Goal: Task Accomplishment & Management: Contribute content

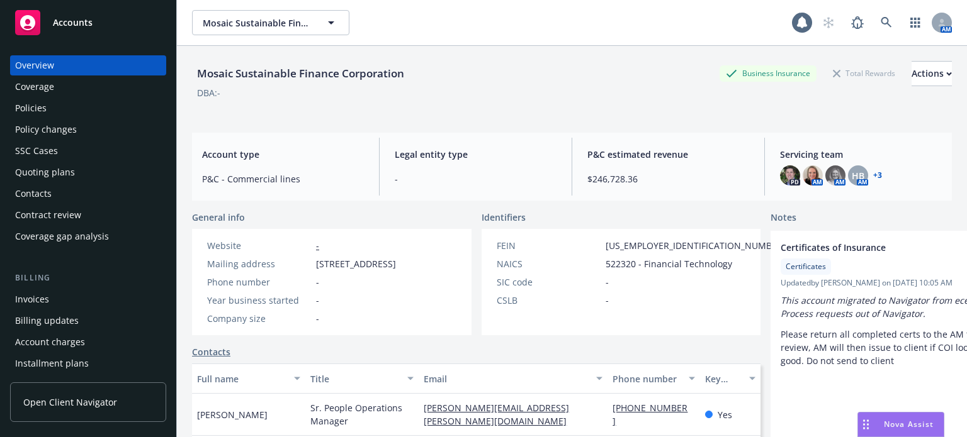
scroll to position [256, 0]
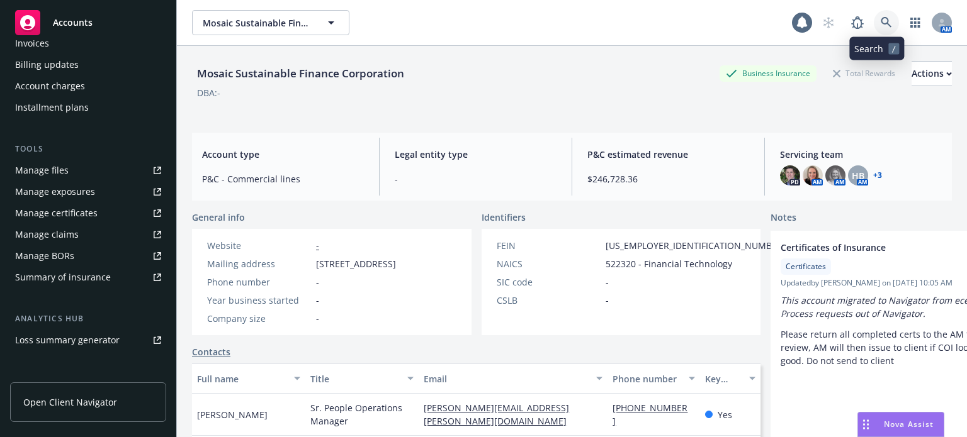
click at [879, 13] on link at bounding box center [886, 22] width 25 height 25
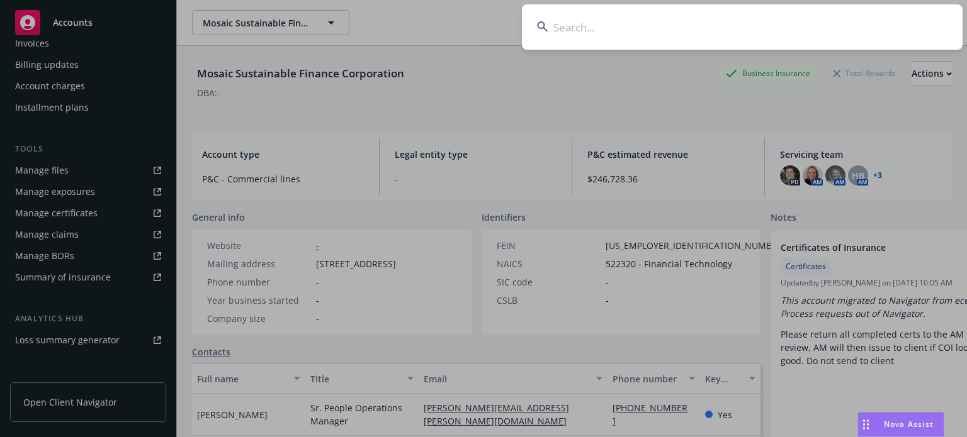
click at [646, 37] on input at bounding box center [742, 26] width 441 height 45
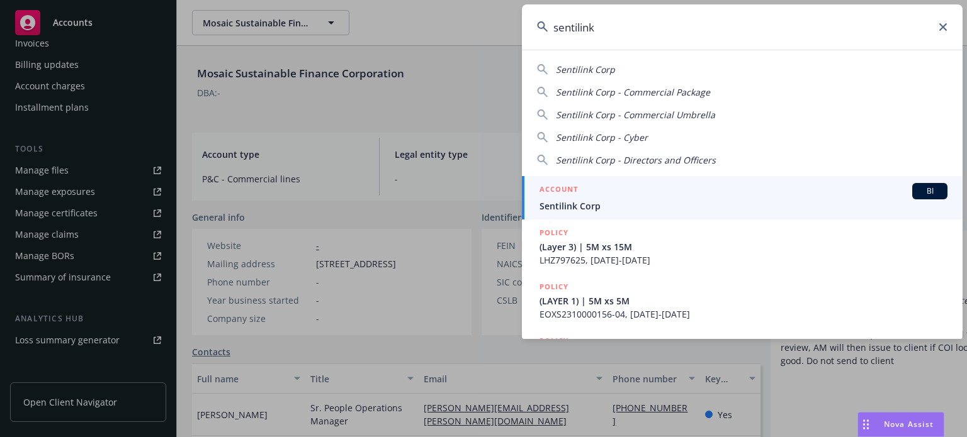
type input "sentilink"
click at [579, 206] on span "Sentilink Corp" at bounding box center [743, 206] width 408 height 13
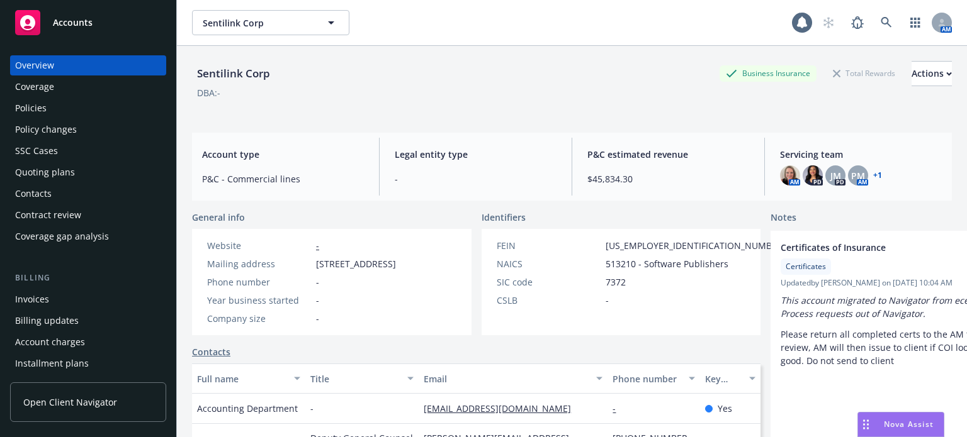
click at [58, 106] on div "Policies" at bounding box center [88, 108] width 146 height 20
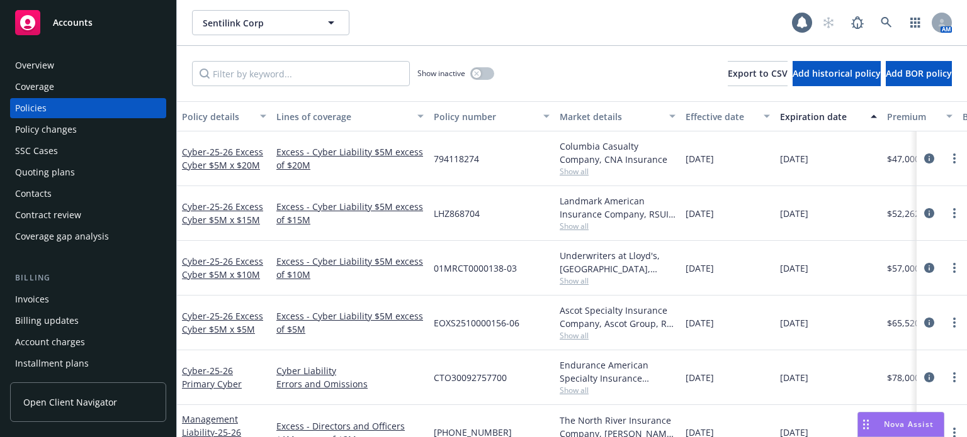
click at [223, 123] on button "Policy details" at bounding box center [224, 116] width 94 height 30
click at [225, 121] on div "Policy details" at bounding box center [217, 116] width 70 height 13
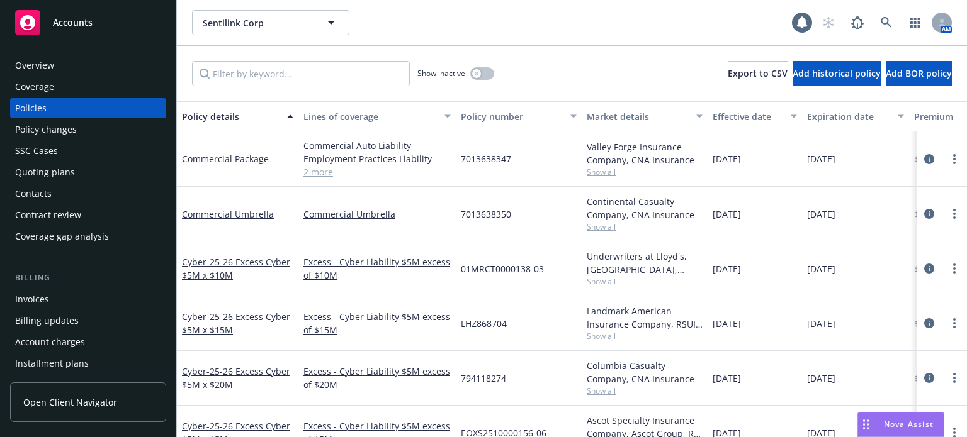
drag, startPoint x: 267, startPoint y: 118, endPoint x: 295, endPoint y: 113, distance: 28.7
click at [295, 113] on div "button" at bounding box center [292, 116] width 6 height 29
click at [595, 334] on span "Show all" at bounding box center [646, 336] width 116 height 11
click at [566, 346] on div "LHZ868704" at bounding box center [520, 323] width 126 height 55
click at [609, 281] on span "Show all" at bounding box center [646, 281] width 116 height 11
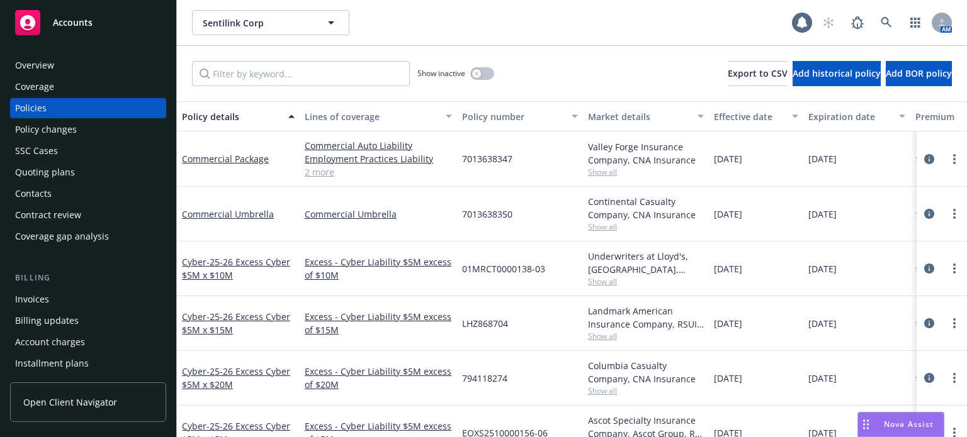
click at [574, 273] on div "01MRCT0000138-03" at bounding box center [520, 269] width 126 height 55
click at [612, 407] on div "Ascot Specialty Insurance Company, Ascot Group, RT Specialty Insurance Services…" at bounding box center [646, 433] width 126 height 55
click at [604, 397] on div "Columbia Casualty Company, CNA Insurance Show all" at bounding box center [646, 378] width 126 height 55
click at [601, 395] on span "Show all" at bounding box center [646, 391] width 116 height 11
click at [556, 400] on div "794118274" at bounding box center [520, 378] width 126 height 55
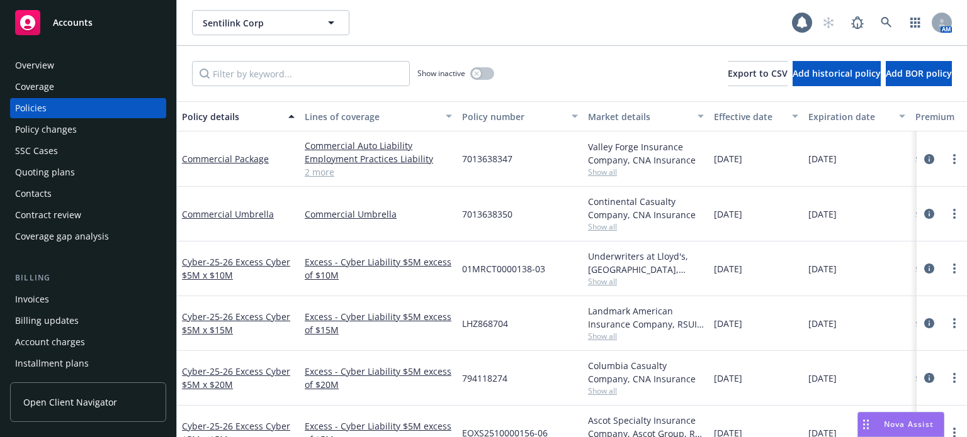
scroll to position [63, 0]
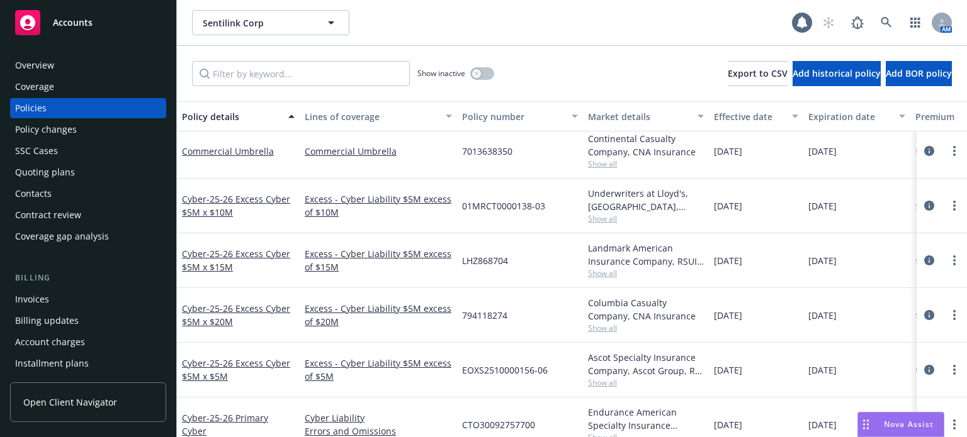
click at [604, 385] on span "Show all" at bounding box center [646, 383] width 116 height 11
click at [529, 398] on div "CTO30092757700" at bounding box center [520, 425] width 126 height 55
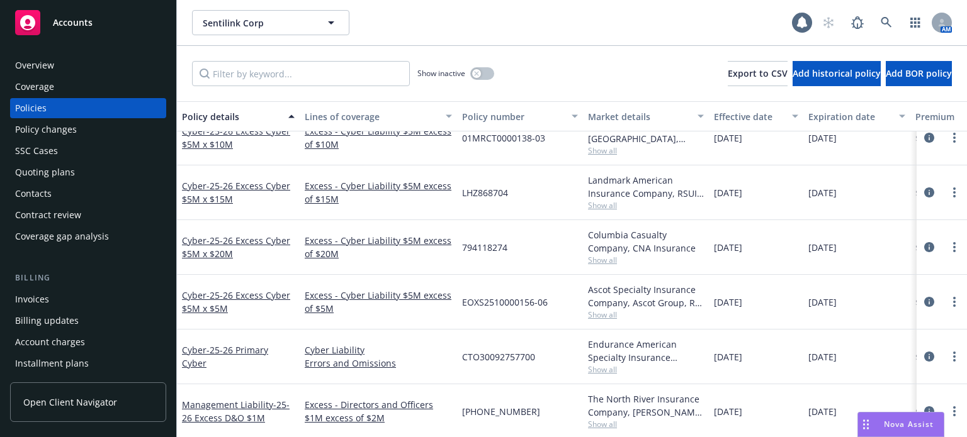
click at [592, 368] on span "Show all" at bounding box center [646, 369] width 116 height 11
click at [413, 375] on div "Cyber Liability Errors and Omissions" at bounding box center [378, 357] width 157 height 55
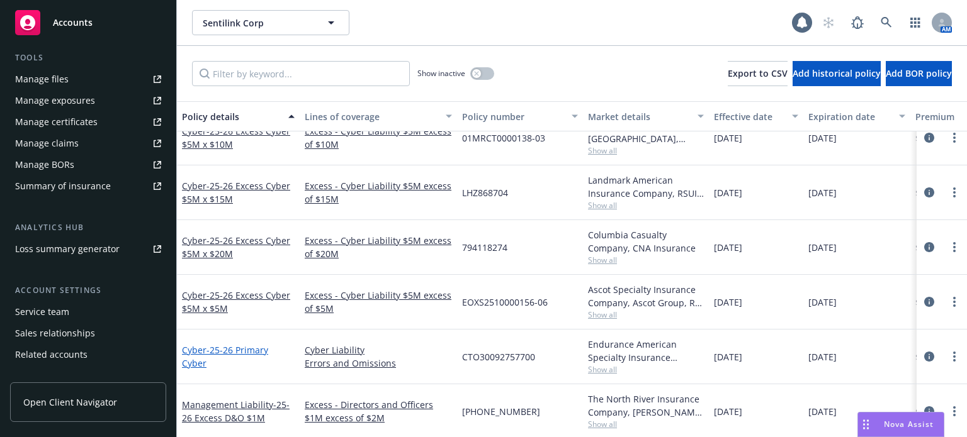
click at [190, 349] on link "Cyber - 25-26 Primary Cyber" at bounding box center [225, 356] width 86 height 25
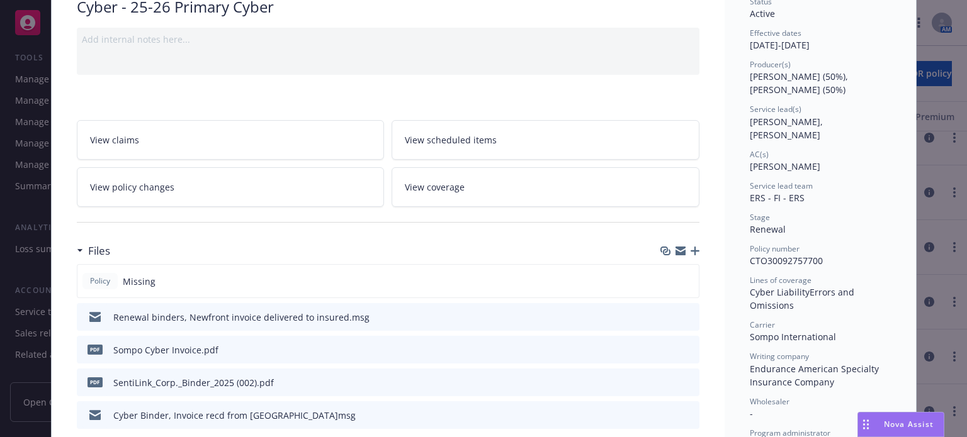
scroll to position [126, 0]
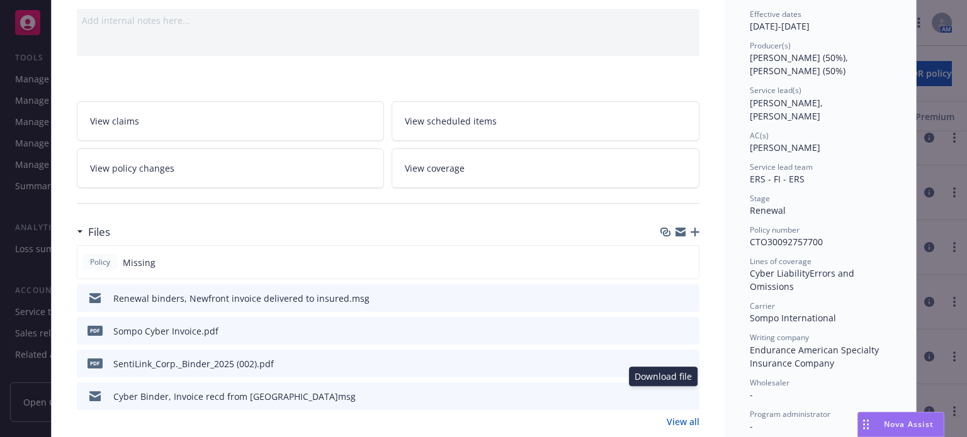
click at [661, 391] on icon "download file" at bounding box center [666, 396] width 10 height 10
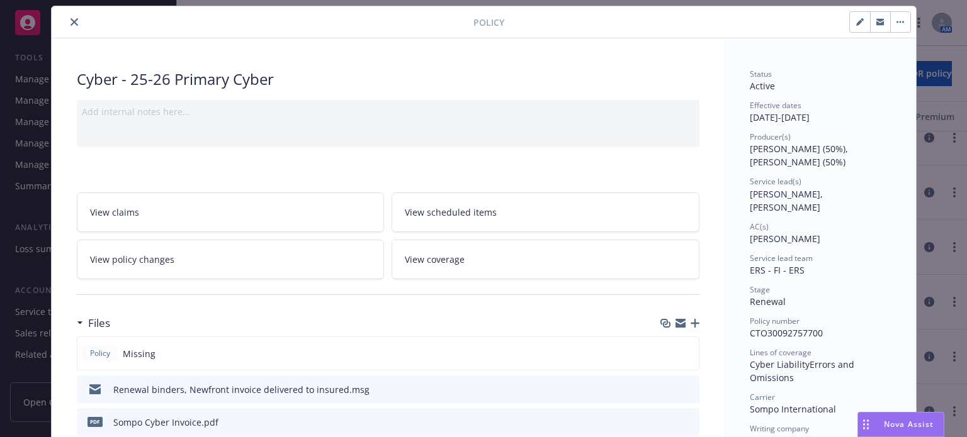
scroll to position [0, 0]
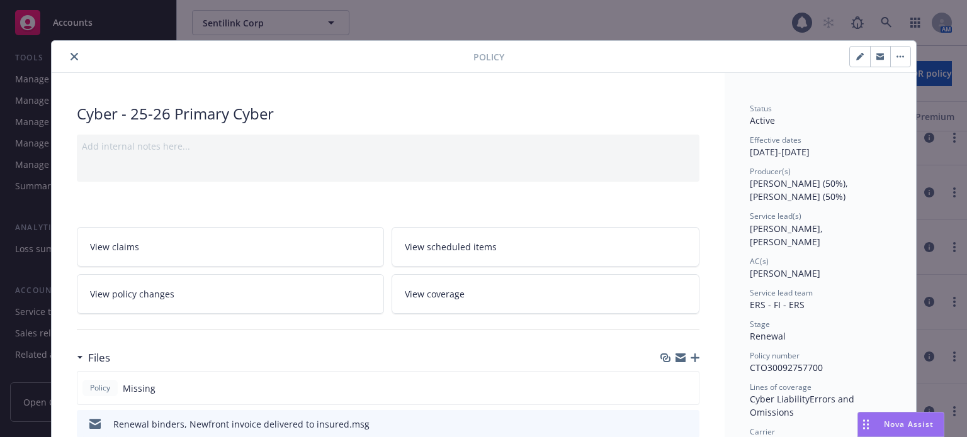
click at [70, 57] on icon "close" at bounding box center [74, 57] width 8 height 8
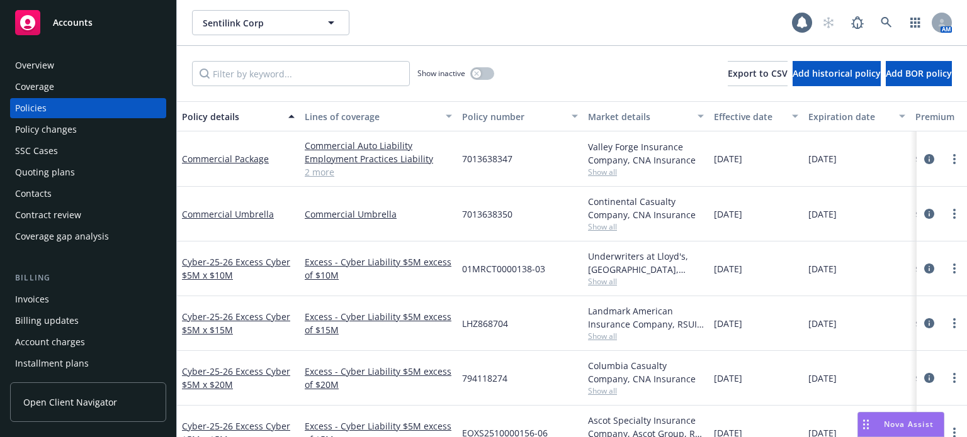
click at [47, 57] on div "Overview" at bounding box center [34, 65] width 39 height 20
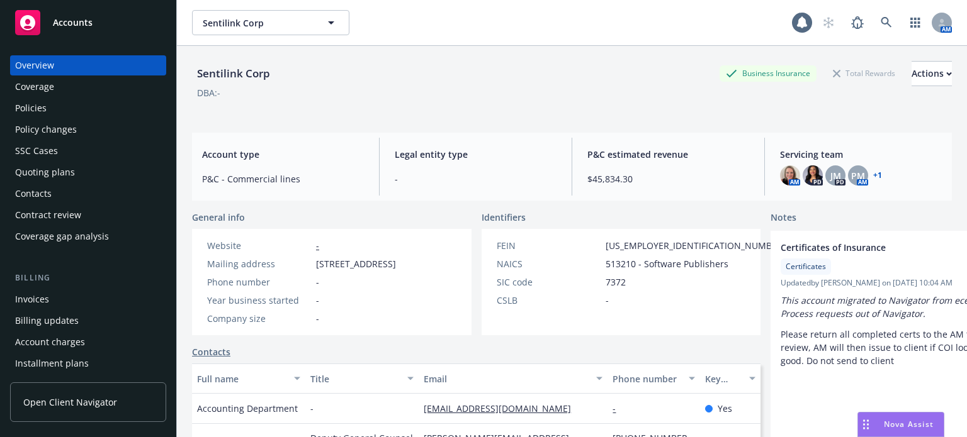
click at [82, 171] on div "Quoting plans" at bounding box center [88, 172] width 146 height 20
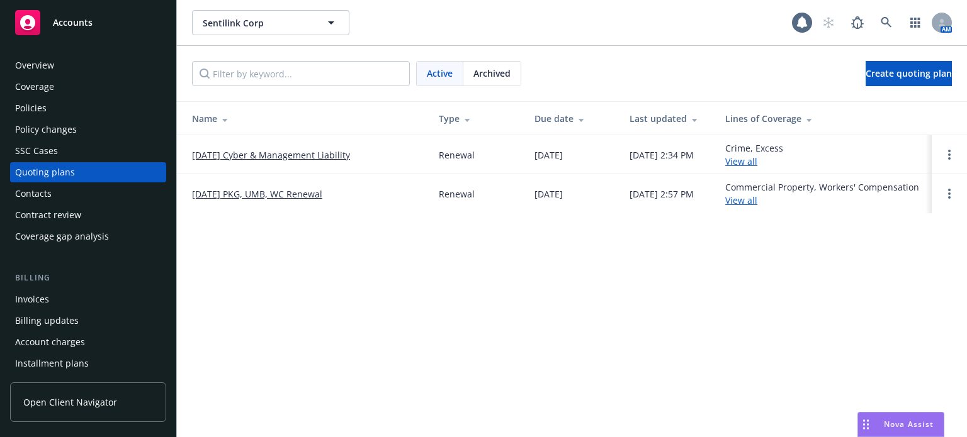
click at [291, 153] on link "7/25/2025 Cyber & Management Liability" at bounding box center [271, 155] width 158 height 13
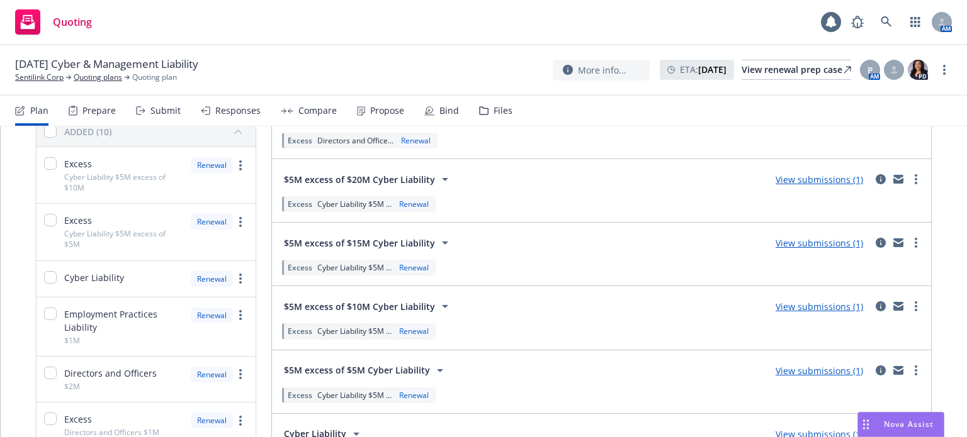
scroll to position [189, 0]
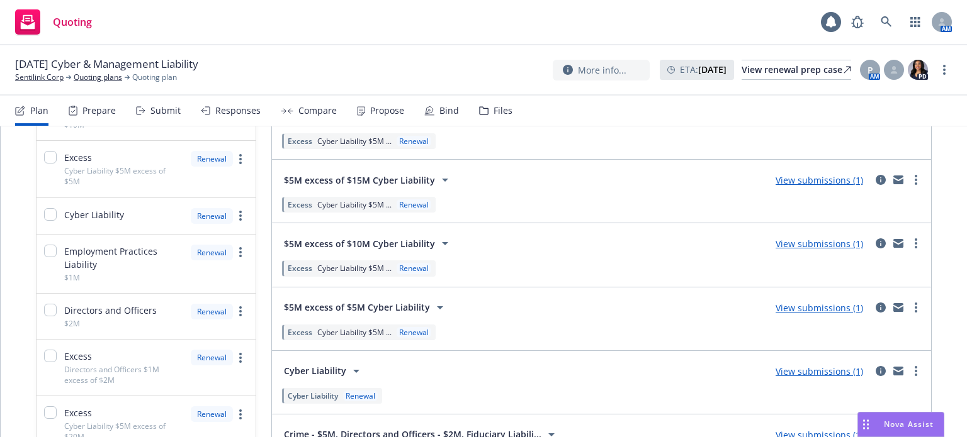
click at [833, 369] on link "View submissions (1)" at bounding box center [818, 372] width 87 height 12
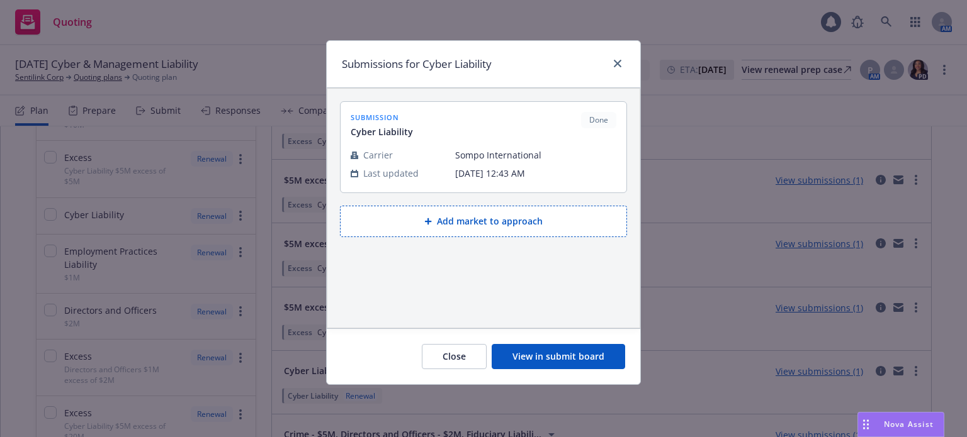
click at [550, 351] on button "View in submit board" at bounding box center [558, 356] width 133 height 25
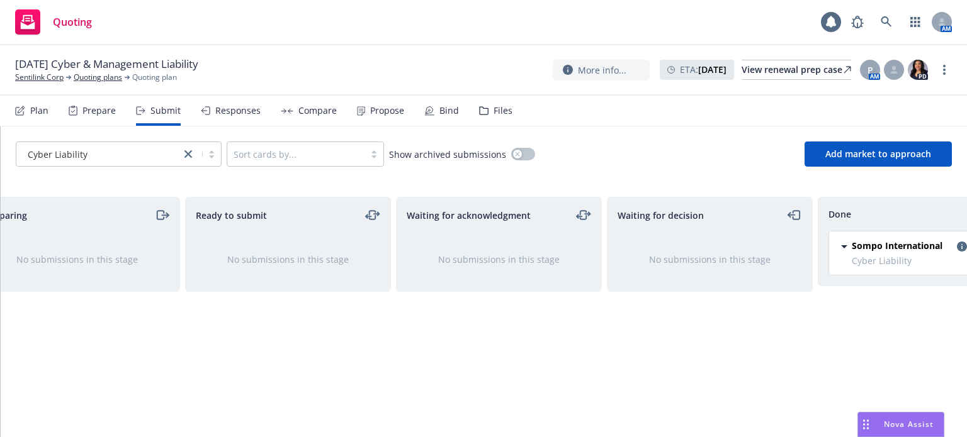
scroll to position [0, 113]
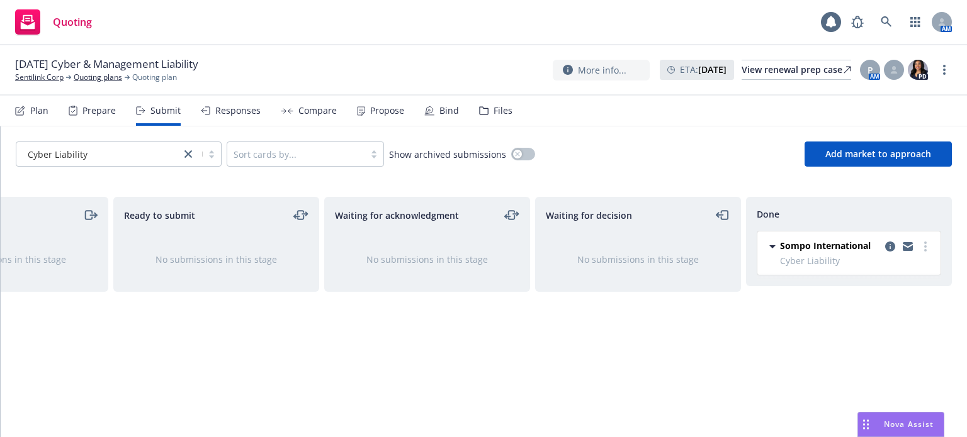
drag, startPoint x: 853, startPoint y: 407, endPoint x: 966, endPoint y: 378, distance: 116.5
click at [966, 378] on div "Preparing No submissions in this stage Ready to submit No submissions in this s…" at bounding box center [484, 307] width 966 height 250
click at [892, 246] on icon "copy logging email" at bounding box center [890, 247] width 10 height 10
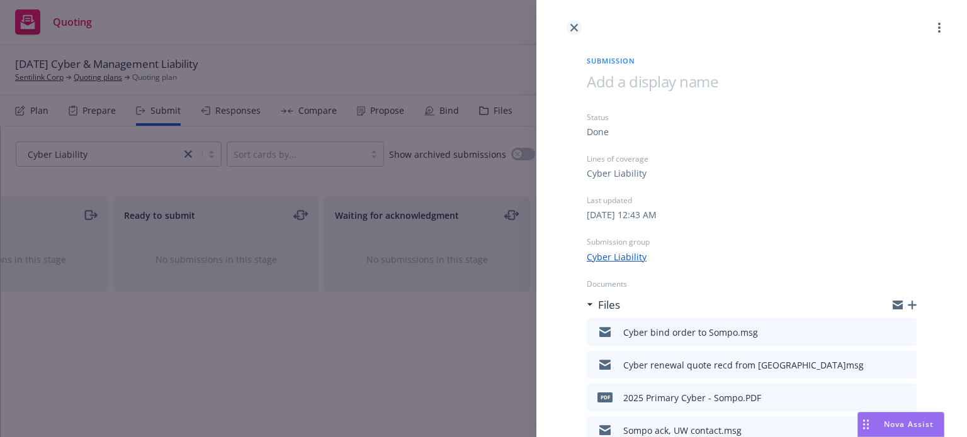
click at [575, 28] on icon "close" at bounding box center [574, 28] width 8 height 8
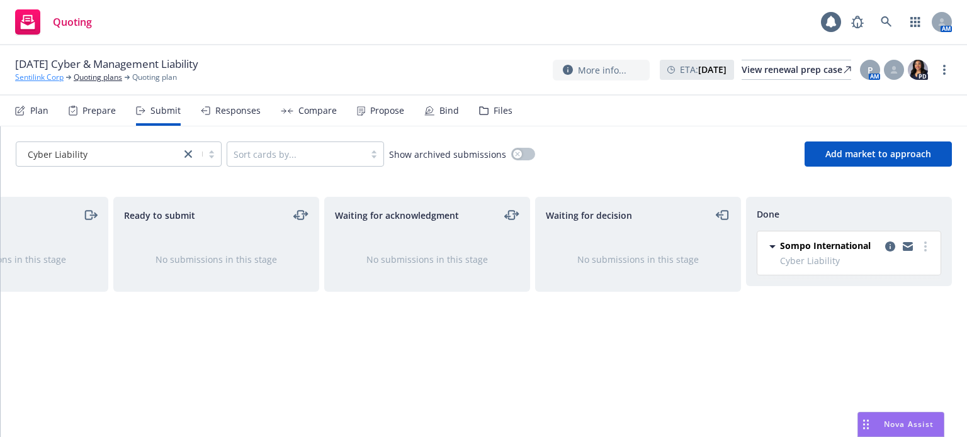
click at [43, 81] on link "Sentilink Corp" at bounding box center [39, 77] width 48 height 11
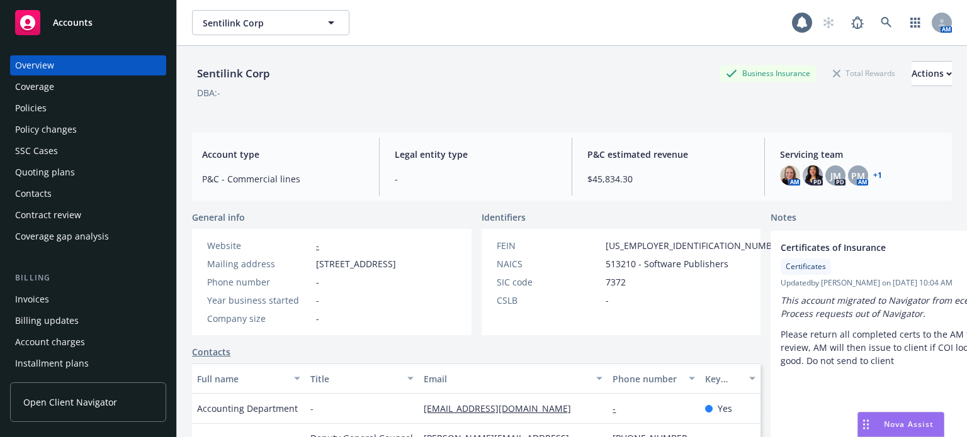
click at [73, 102] on div "Policies" at bounding box center [88, 108] width 146 height 20
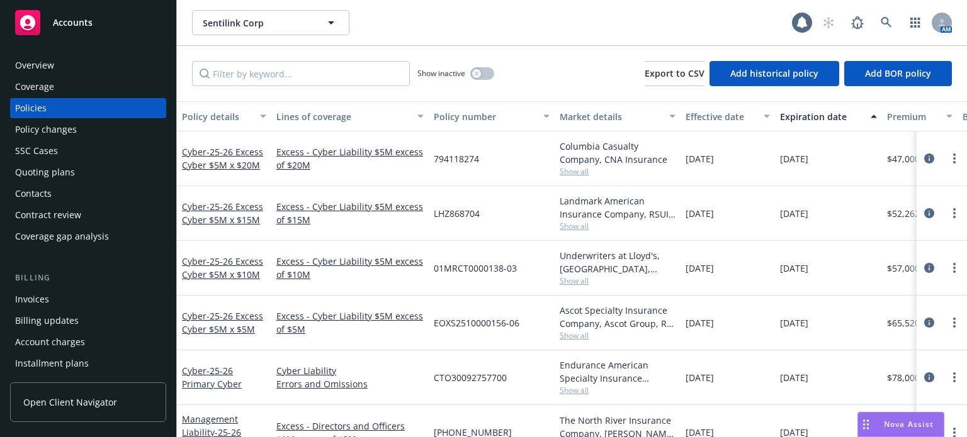
click at [205, 110] on div "Policy details" at bounding box center [217, 116] width 70 height 13
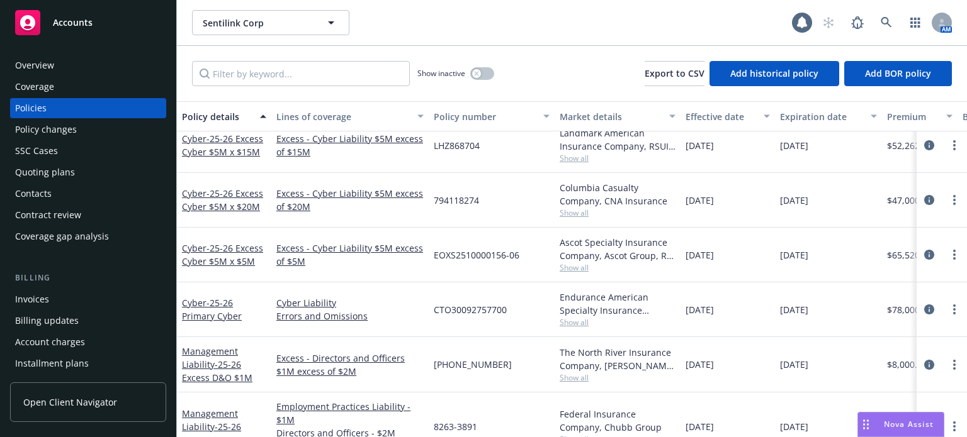
scroll to position [189, 0]
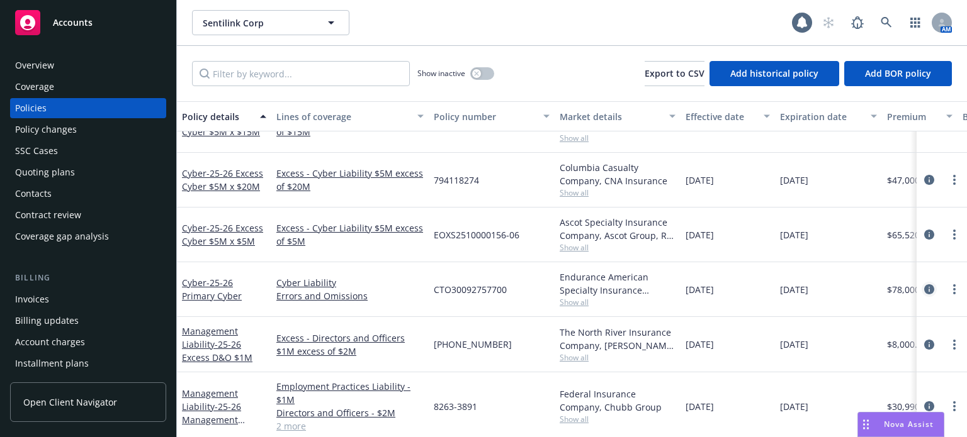
click at [921, 286] on link "circleInformation" at bounding box center [928, 289] width 15 height 15
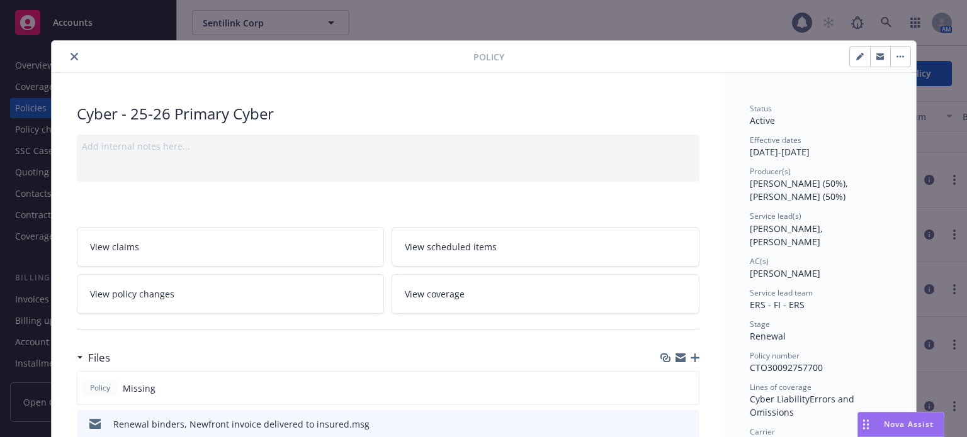
click at [72, 53] on icon "close" at bounding box center [74, 57] width 8 height 8
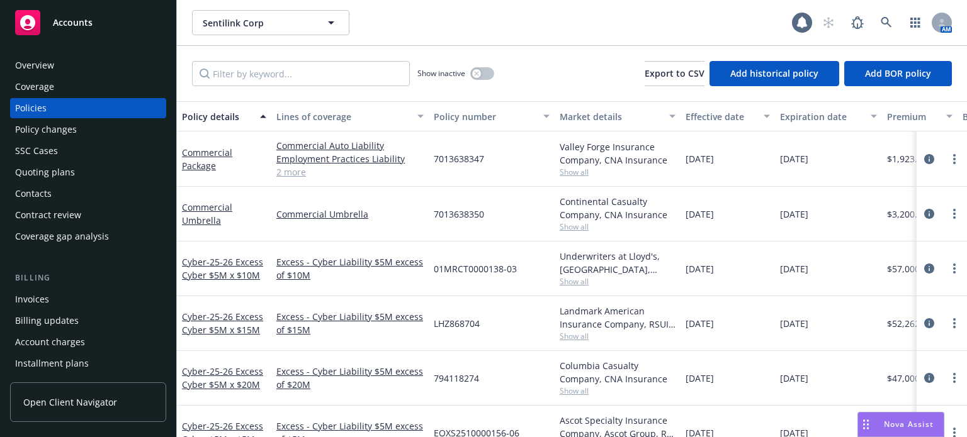
click at [65, 176] on div "Quoting plans" at bounding box center [45, 172] width 60 height 20
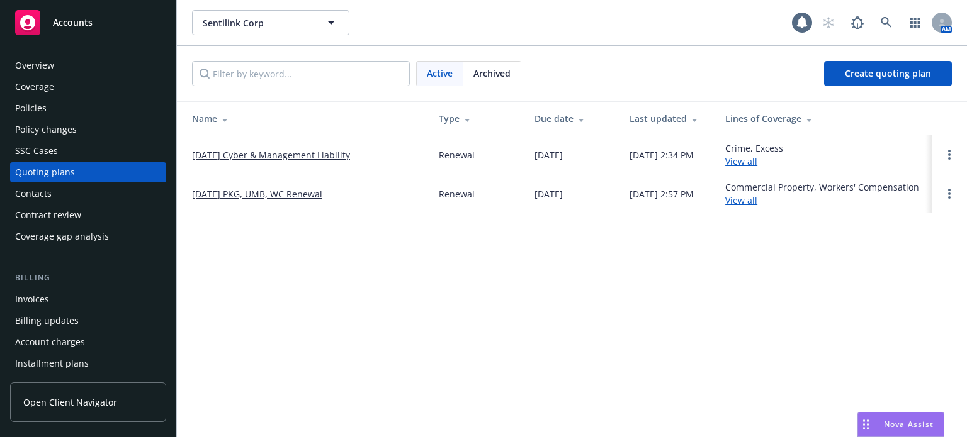
click at [509, 74] on span "Archived" at bounding box center [491, 73] width 37 height 13
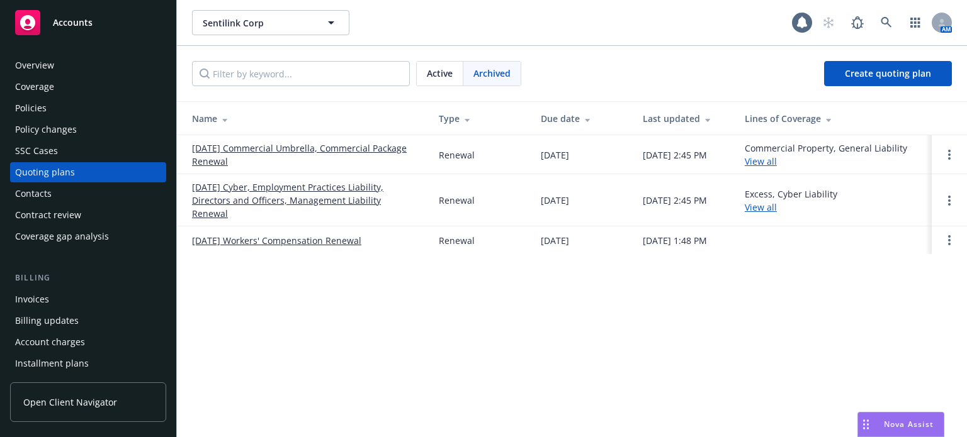
click at [298, 186] on link "07/25/24 Cyber, Employment Practices Liability, Directors and Officers, Managem…" at bounding box center [305, 201] width 227 height 40
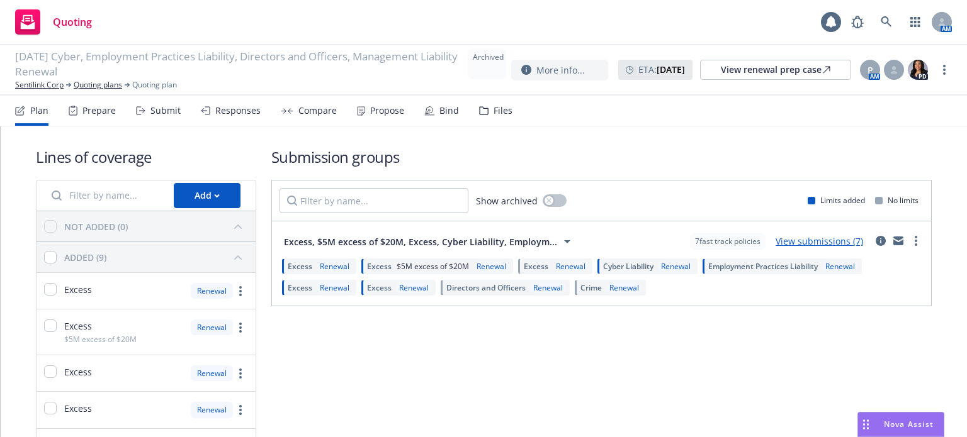
click at [803, 237] on link "View submissions (7)" at bounding box center [818, 241] width 87 height 12
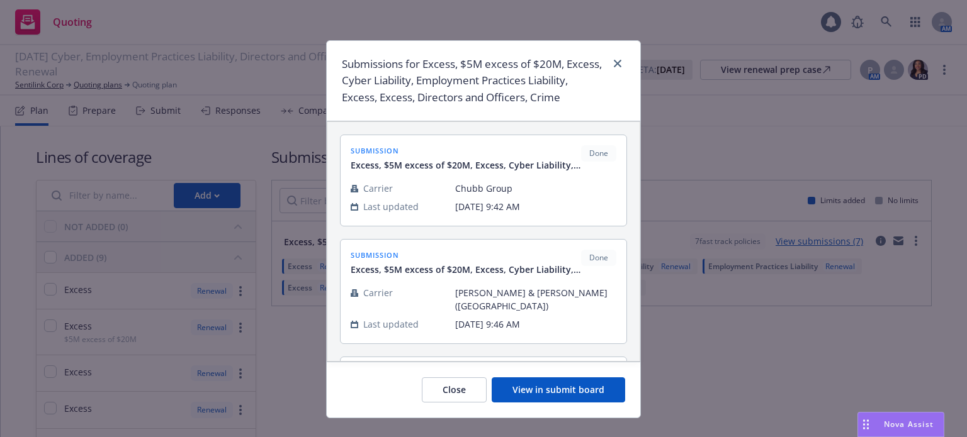
click at [685, 359] on div "Submissions for Excess, $5M excess of $20M, Excess, Cyber Liability, Employment…" at bounding box center [483, 218] width 967 height 437
click at [615, 64] on icon "close" at bounding box center [618, 64] width 8 height 8
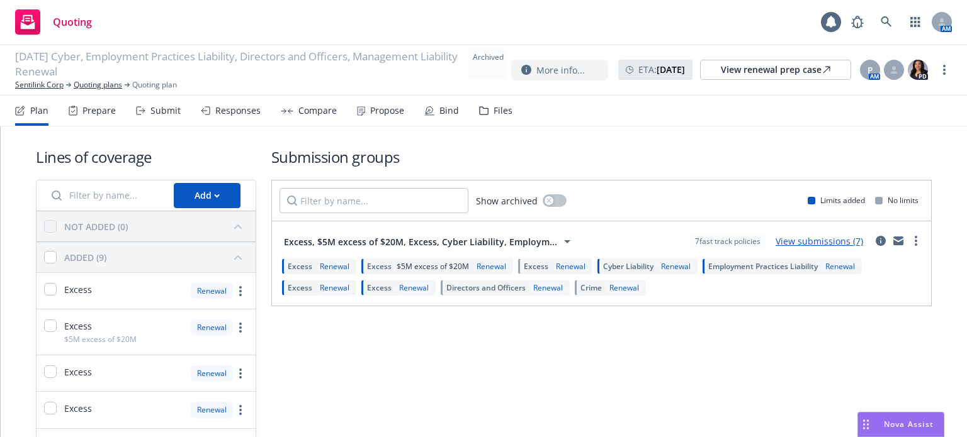
click at [826, 239] on link "View submissions (7)" at bounding box center [818, 241] width 87 height 12
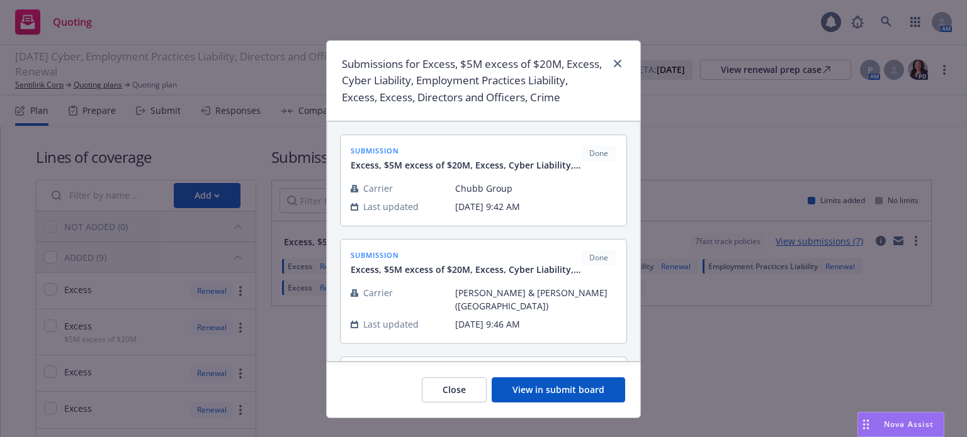
click at [537, 386] on button "View in submit board" at bounding box center [558, 390] width 133 height 25
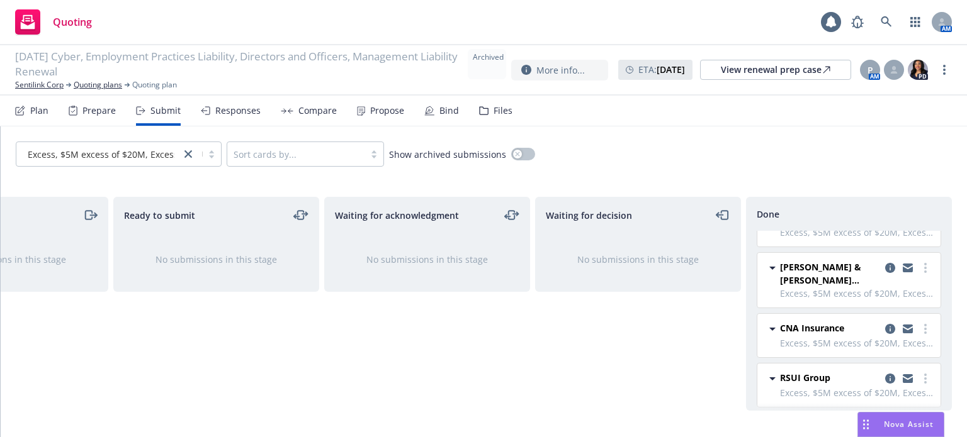
scroll to position [192, 0]
click at [885, 371] on icon "copy logging email" at bounding box center [890, 376] width 10 height 10
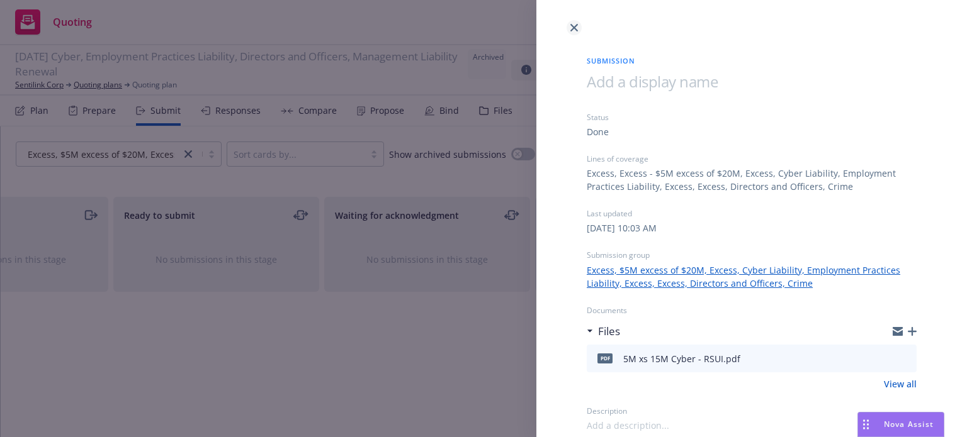
click at [574, 26] on icon "close" at bounding box center [574, 28] width 8 height 8
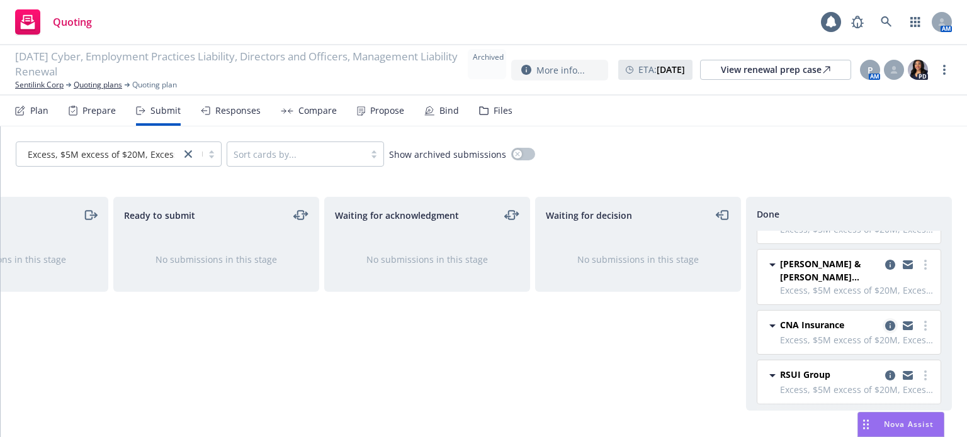
click at [882, 318] on link "copy logging email" at bounding box center [889, 325] width 15 height 15
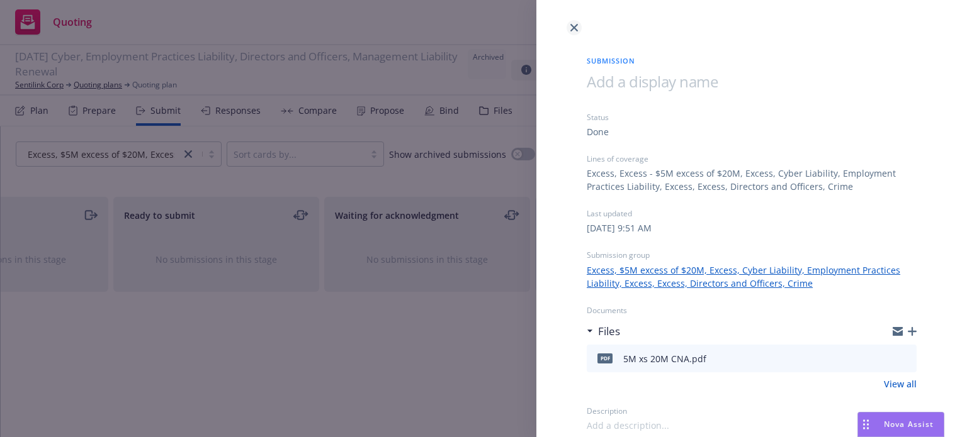
click at [578, 26] on link "close" at bounding box center [573, 27] width 15 height 15
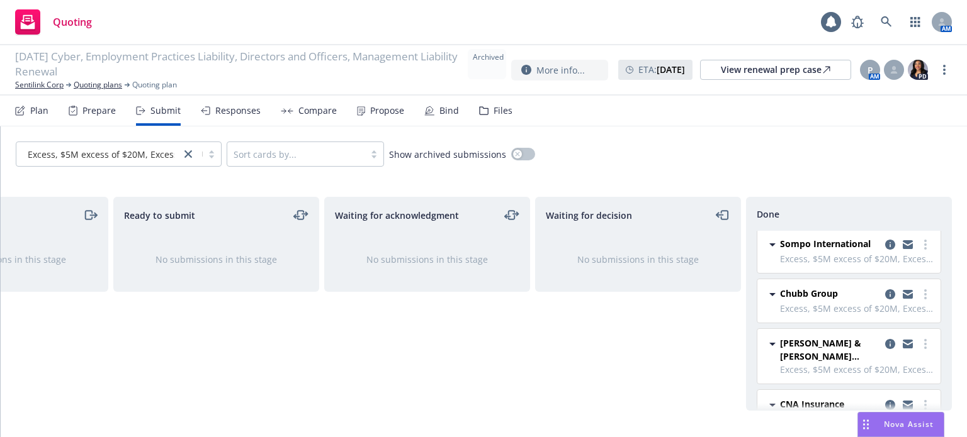
scroll to position [66, 0]
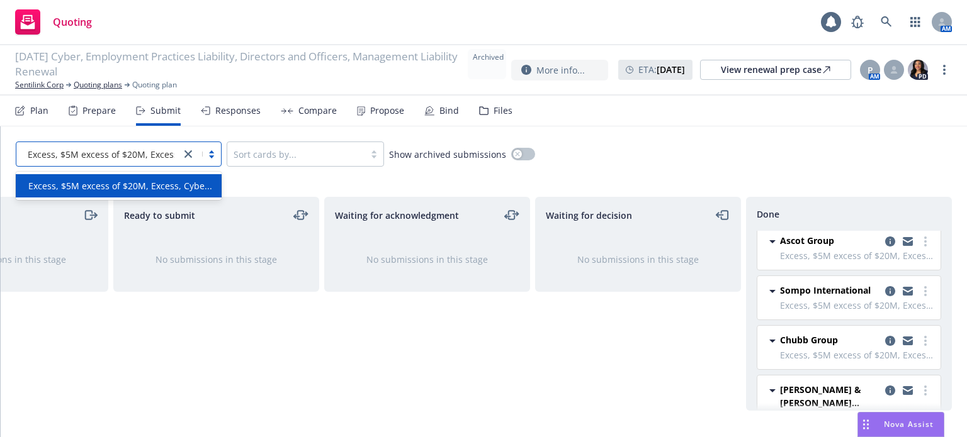
click at [94, 148] on span "Excess, $5M excess of $20M, Excess, Cybe..." at bounding box center [120, 154] width 184 height 13
click at [82, 86] on link "Quoting plans" at bounding box center [98, 84] width 48 height 11
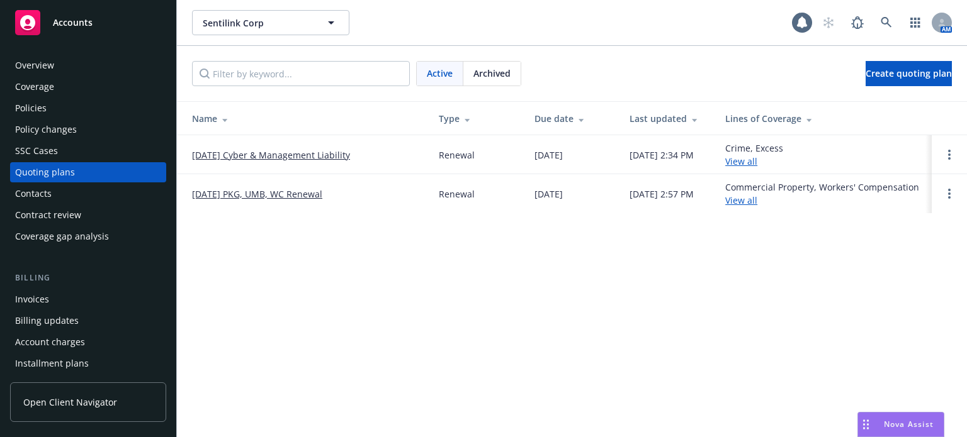
click at [508, 80] on div "Archived" at bounding box center [491, 74] width 57 height 24
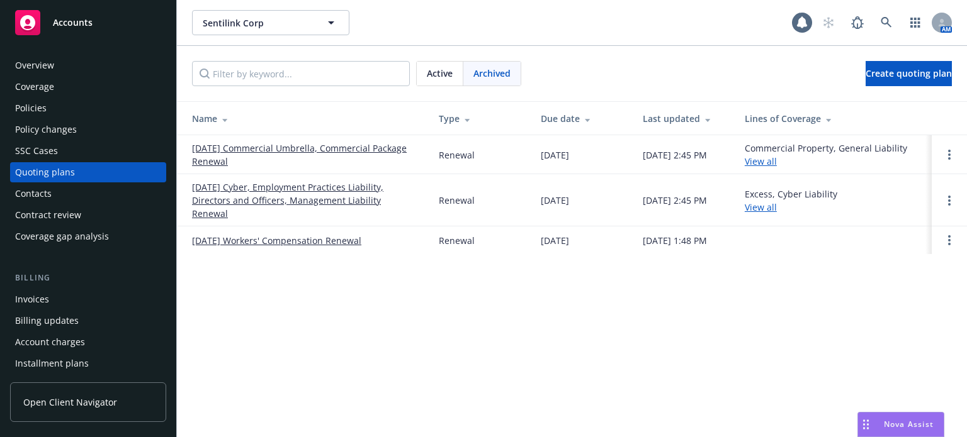
click at [441, 77] on span "Active" at bounding box center [440, 73] width 26 height 13
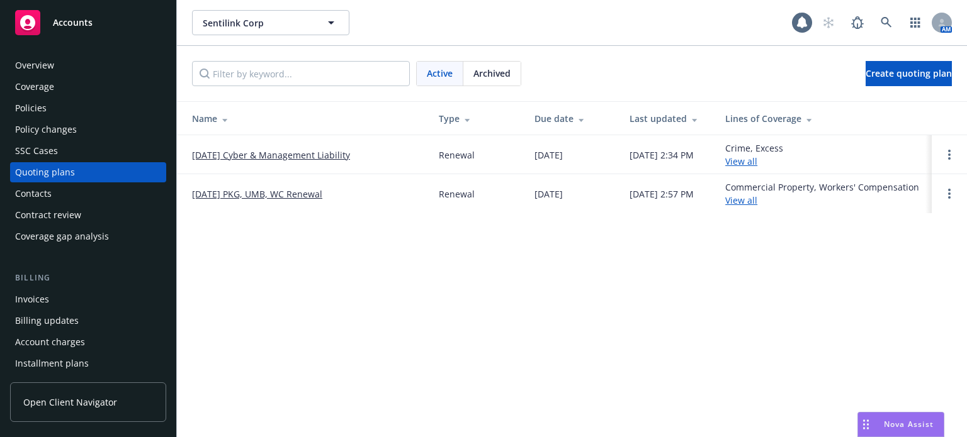
click at [317, 151] on link "[DATE] Cyber & Management Liability" at bounding box center [271, 155] width 158 height 13
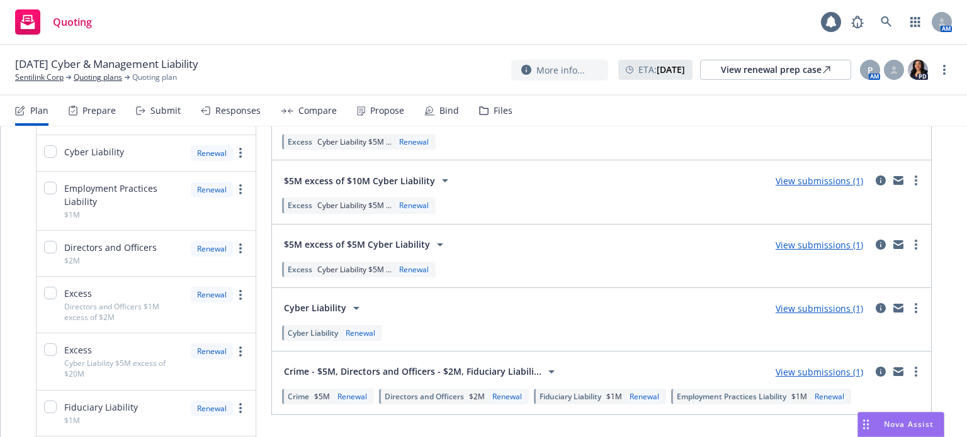
scroll to position [315, 0]
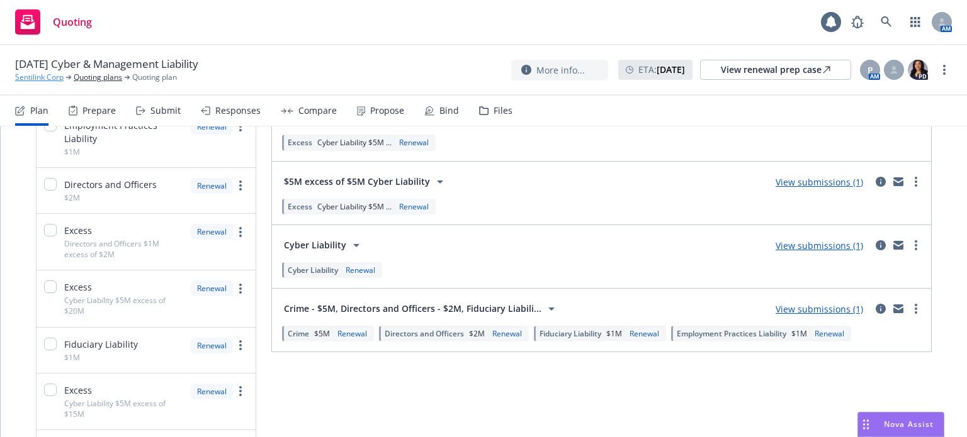
click at [45, 79] on link "Sentilink Corp" at bounding box center [39, 77] width 48 height 11
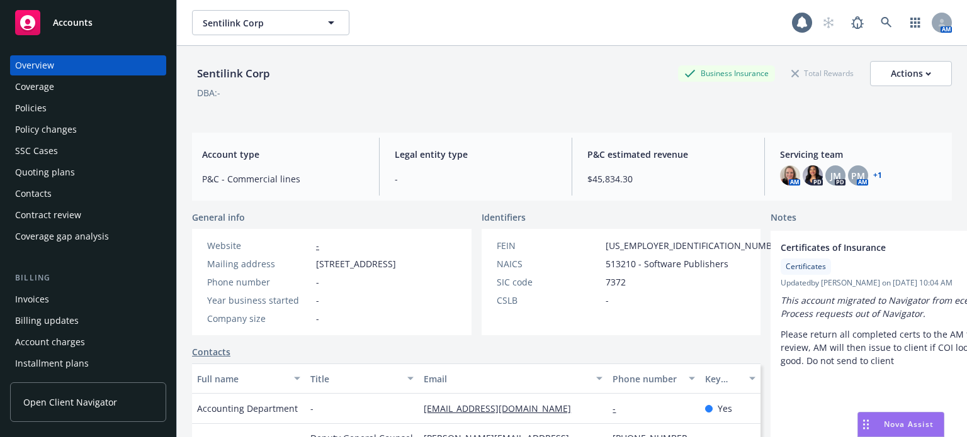
click at [58, 111] on div "Policies" at bounding box center [88, 108] width 146 height 20
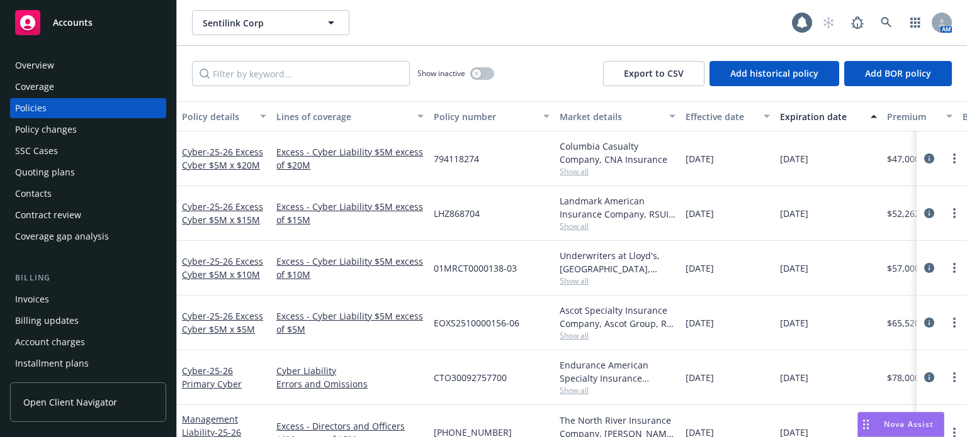
click at [217, 112] on div "Policy details" at bounding box center [217, 116] width 70 height 13
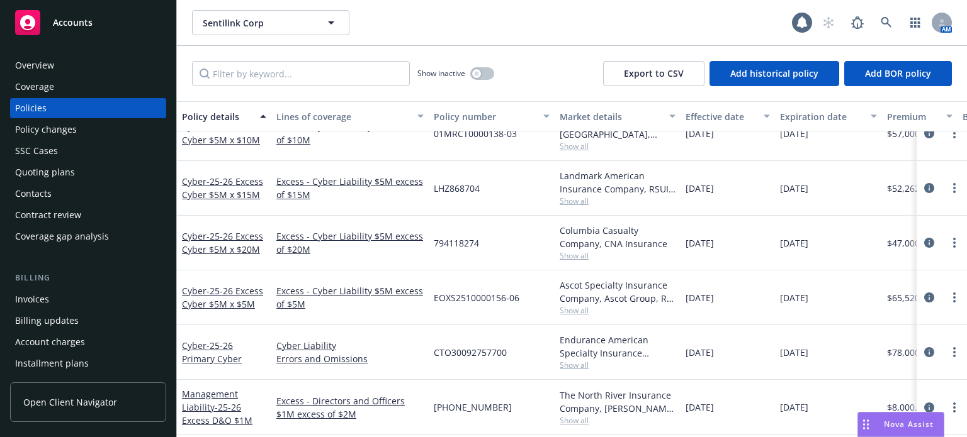
scroll to position [189, 0]
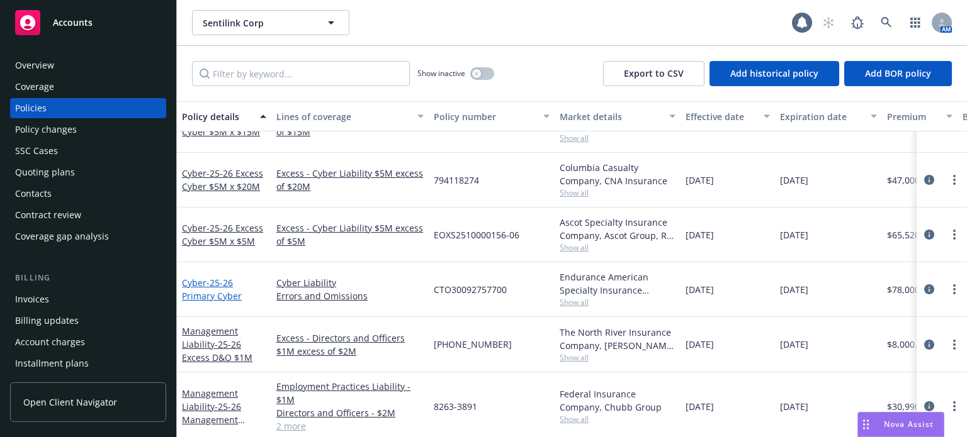
click at [220, 289] on div "Cyber - 25-26 Primary Cyber" at bounding box center [224, 289] width 84 height 26
click at [231, 294] on span "- 25-26 Primary Cyber" at bounding box center [212, 289] width 60 height 25
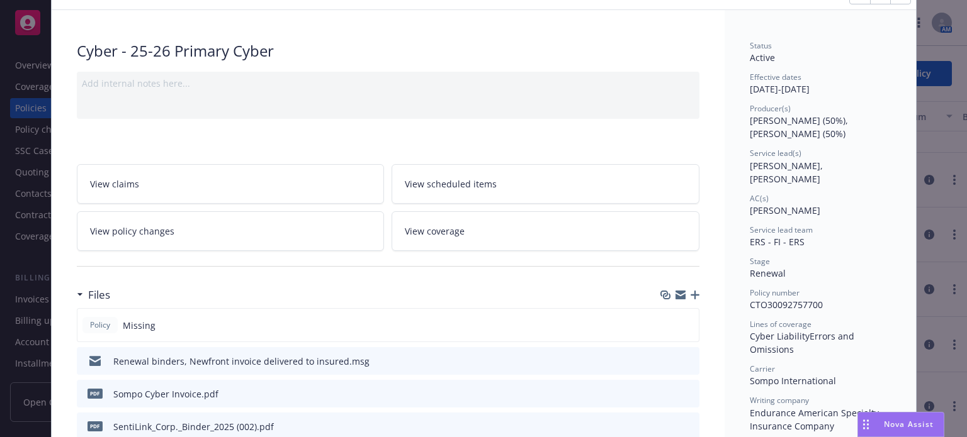
scroll to position [126, 0]
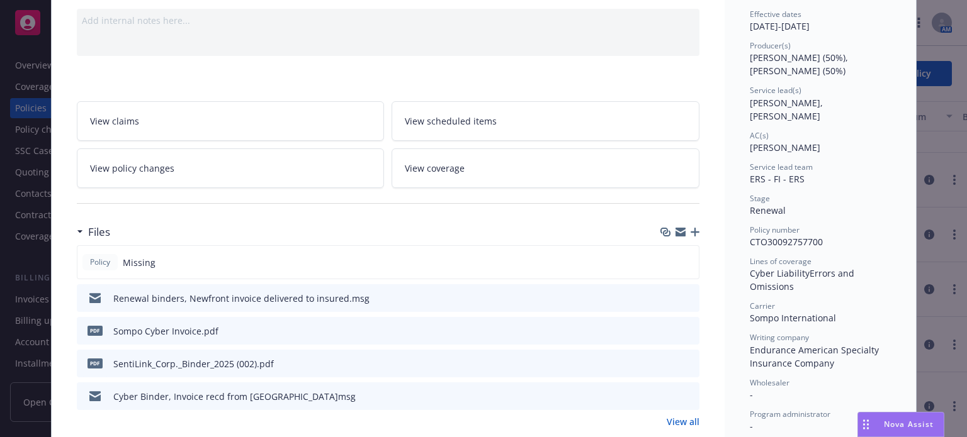
click at [661, 327] on icon "download file" at bounding box center [666, 330] width 10 height 10
click at [665, 364] on icon "download file" at bounding box center [666, 363] width 10 height 10
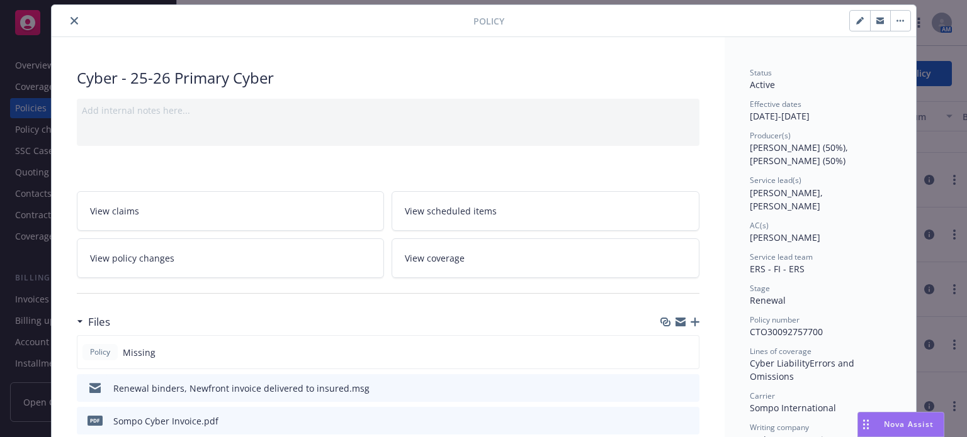
scroll to position [0, 0]
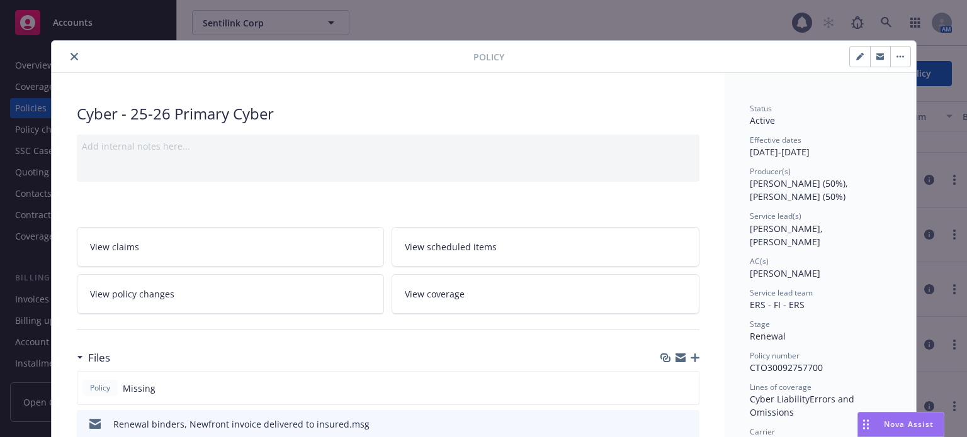
click at [70, 50] on button "close" at bounding box center [74, 56] width 15 height 15
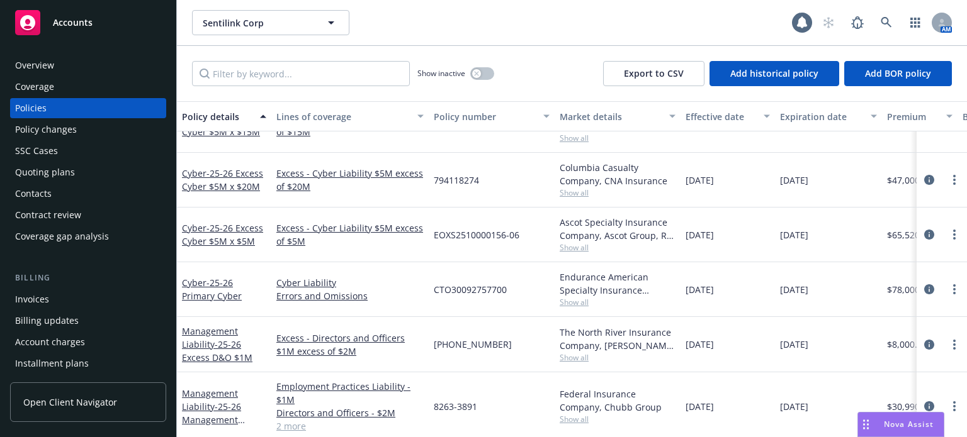
click at [584, 244] on span "Show all" at bounding box center [618, 247] width 116 height 11
click at [203, 216] on div "Cyber - 25-26 Excess Cyber $5M x $5M" at bounding box center [224, 235] width 94 height 55
click at [204, 222] on link "Cyber - 25-26 Excess Cyber $5M x $5M" at bounding box center [222, 234] width 81 height 25
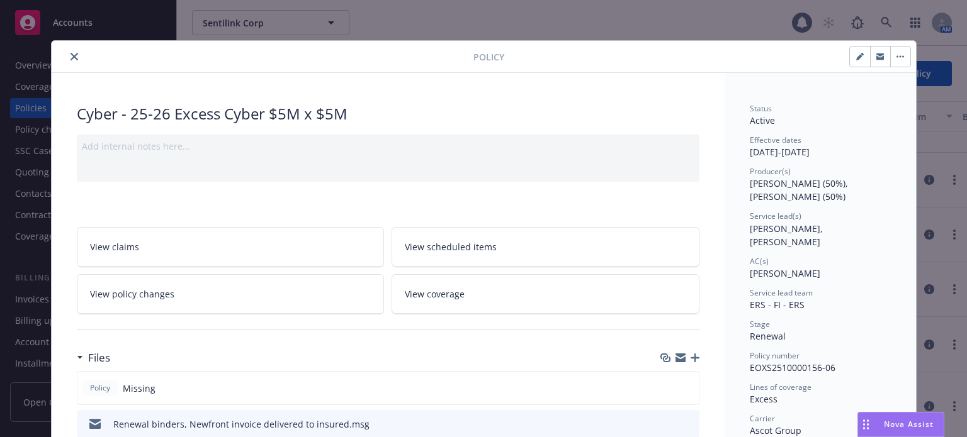
click at [693, 356] on icon "button" at bounding box center [694, 358] width 9 height 9
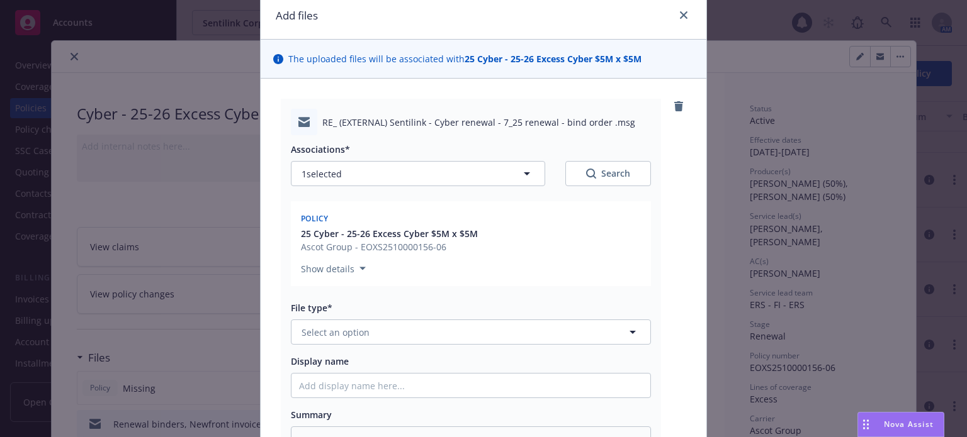
scroll to position [126, 0]
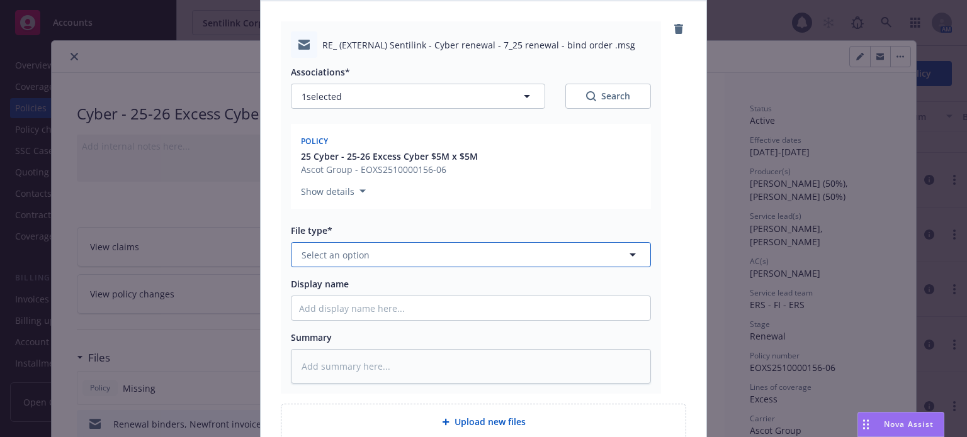
click at [356, 245] on button "Select an option" at bounding box center [471, 254] width 360 height 25
type input "emai"
click at [313, 296] on span "Email" at bounding box center [315, 289] width 23 height 13
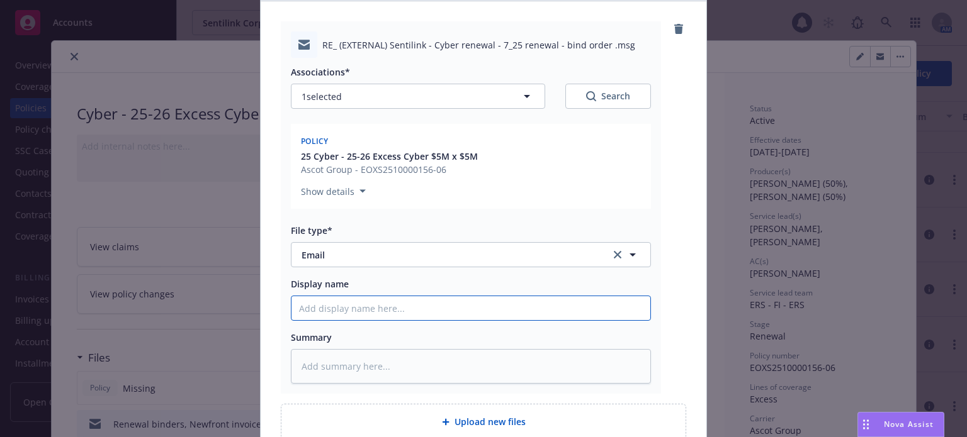
click at [332, 303] on input "Display name" at bounding box center [470, 308] width 359 height 24
type textarea "x"
type input "R"
type textarea "x"
type input "RT"
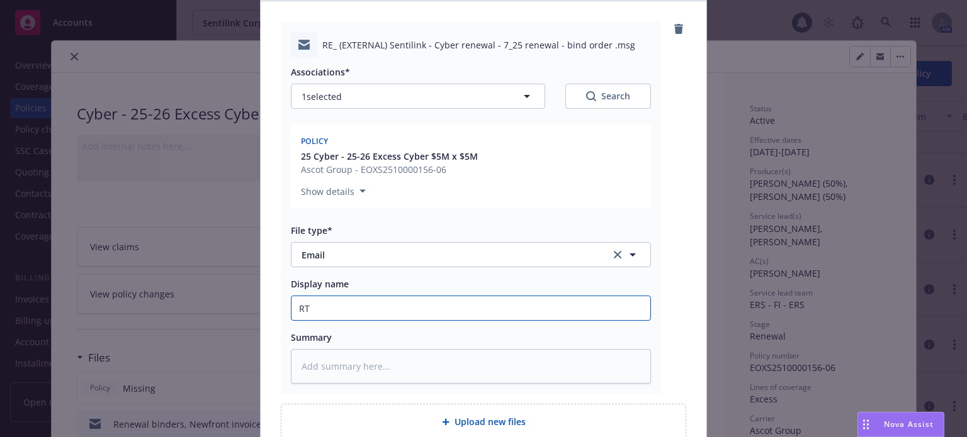
type textarea "x"
type input "RT"
type textarea "x"
type input "RT f"
type textarea "x"
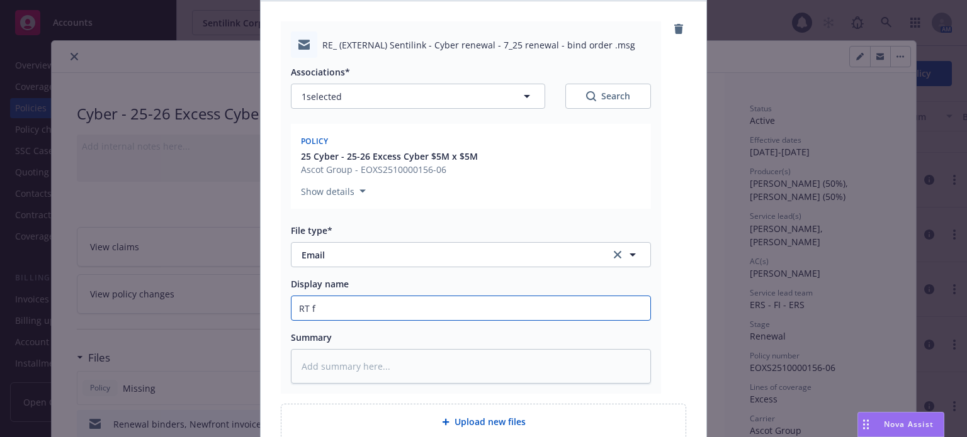
type input "RT fo"
type textarea "x"
type input "RT fol"
type textarea "x"
type input "[PERSON_NAME]"
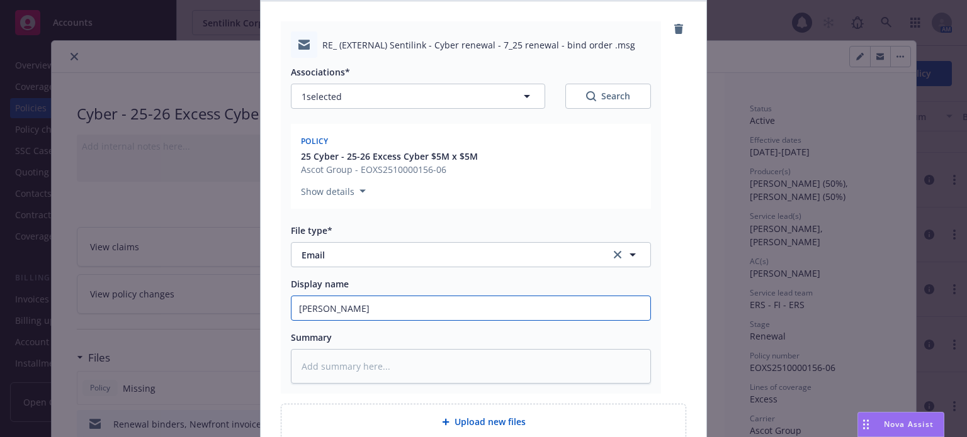
type textarea "x"
type input "[PERSON_NAME]"
type textarea "x"
type input "RT follow"
type textarea "x"
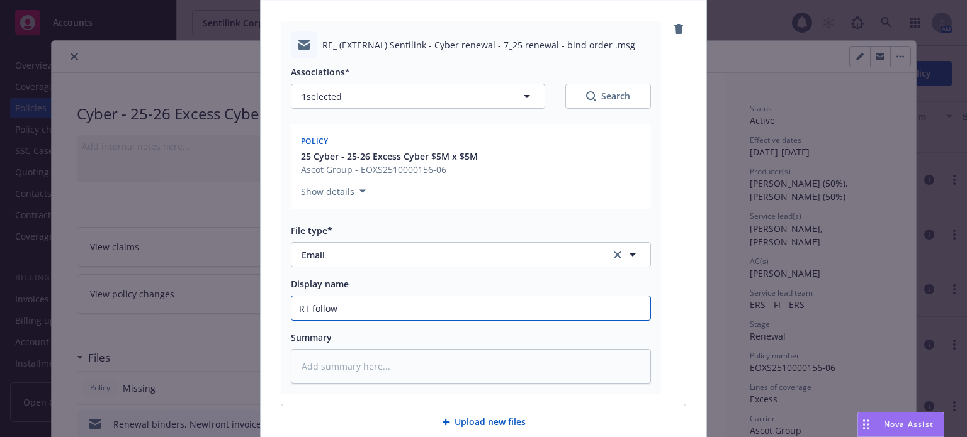
type input "RT follow"
type textarea "x"
type input "RT follow u"
type textarea "x"
type input "RT follow up"
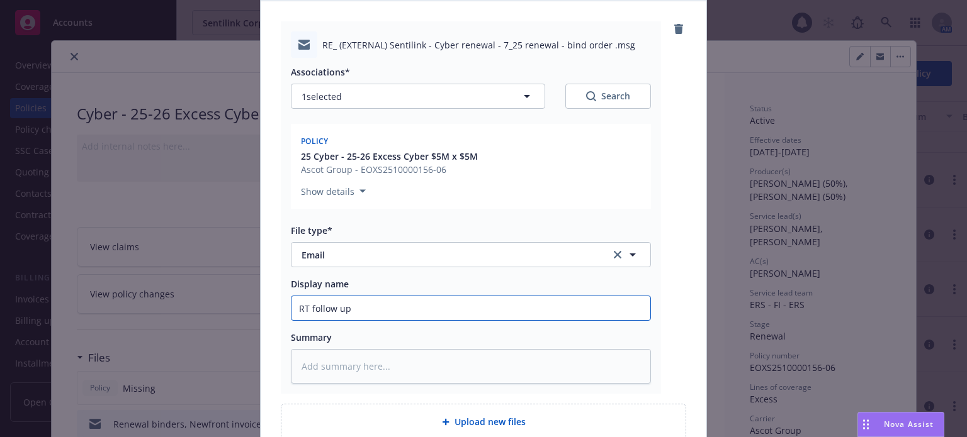
type textarea "x"
type input "RT follow up"
type textarea "x"
type input "RT follow up f"
type textarea "x"
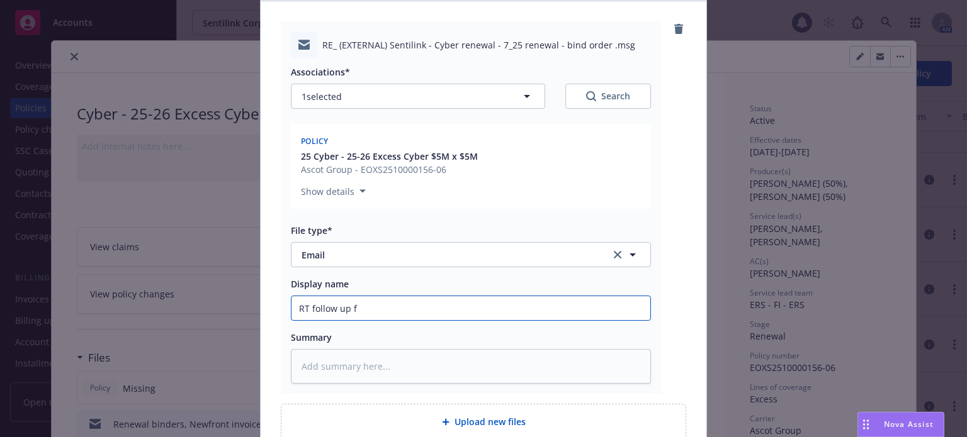
type input "RT follow up fo"
type textarea "x"
type input "RT follow up for"
type textarea "x"
type input "RT follow up for"
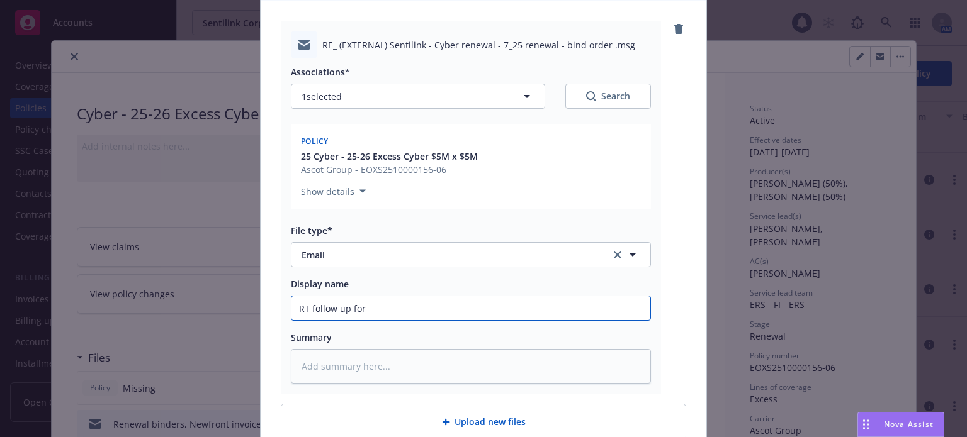
type textarea "x"
type input "RT follow up for U"
type textarea "x"
type input "RT follow up for U/"
type textarea "x"
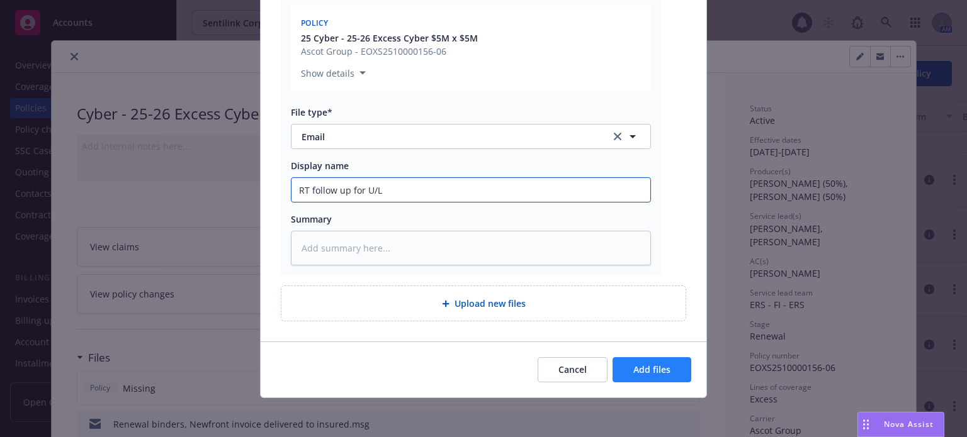
type input "RT follow up for U/L"
click at [641, 366] on span "Add files" at bounding box center [651, 370] width 37 height 12
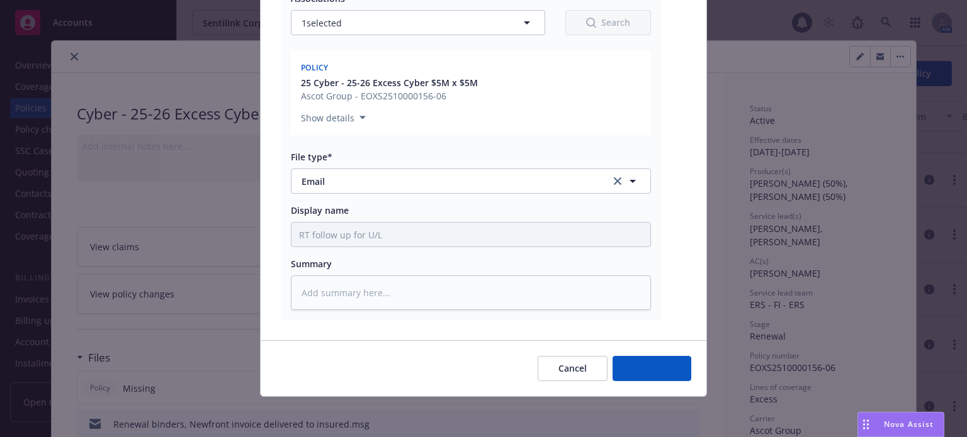
scroll to position [199, 0]
type textarea "x"
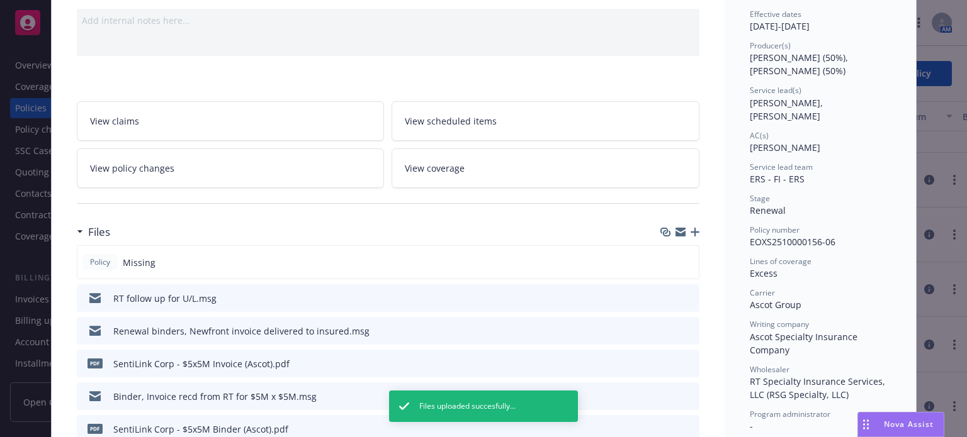
scroll to position [0, 0]
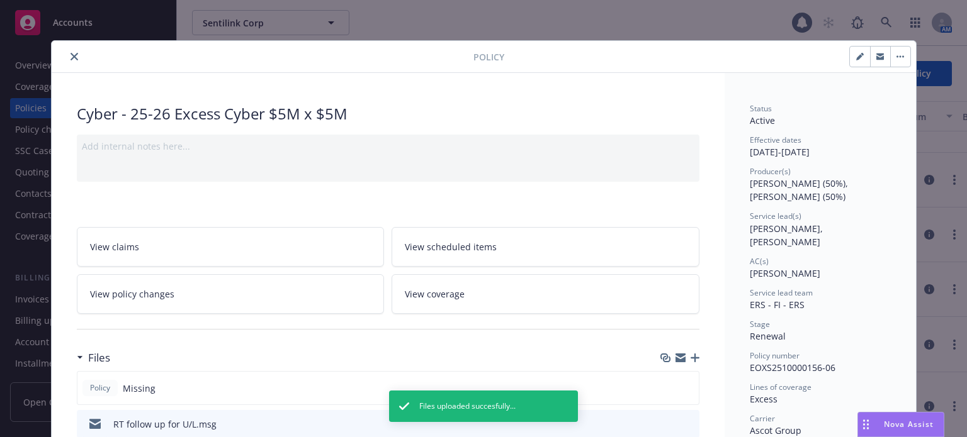
click at [71, 53] on icon "close" at bounding box center [74, 57] width 8 height 8
